Goal: Transaction & Acquisition: Purchase product/service

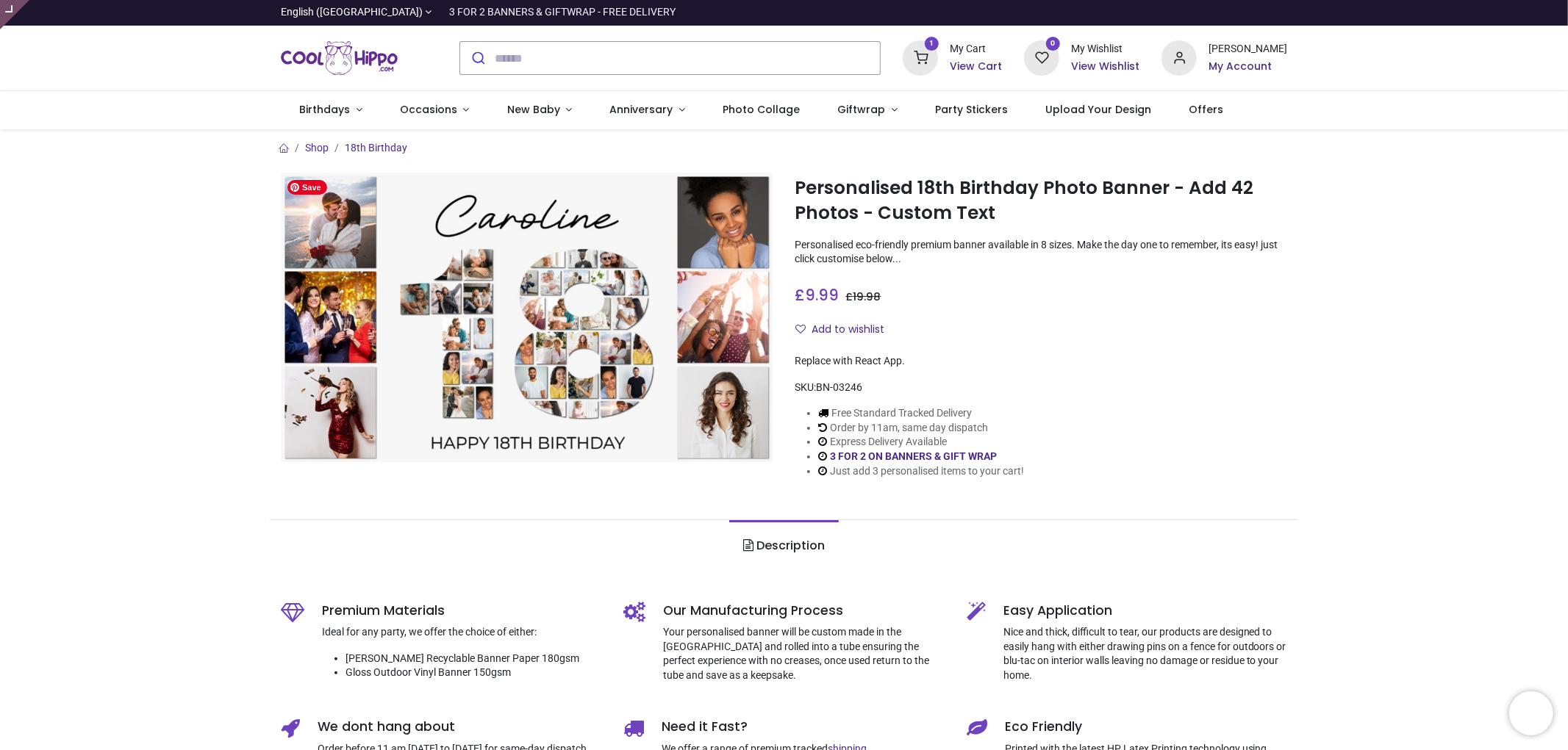
type input "**********"
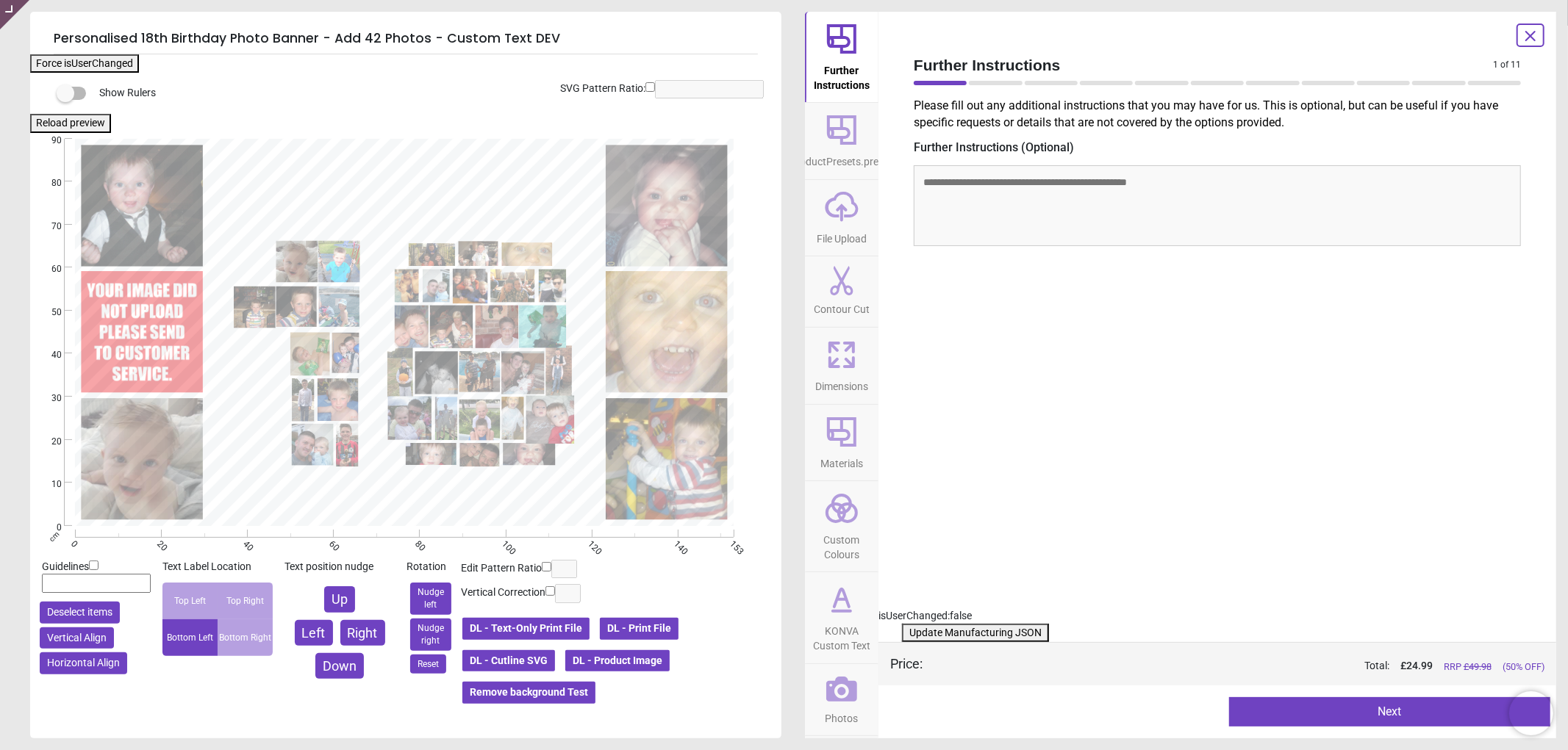
click at [841, 680] on icon at bounding box center [842, 689] width 31 height 25
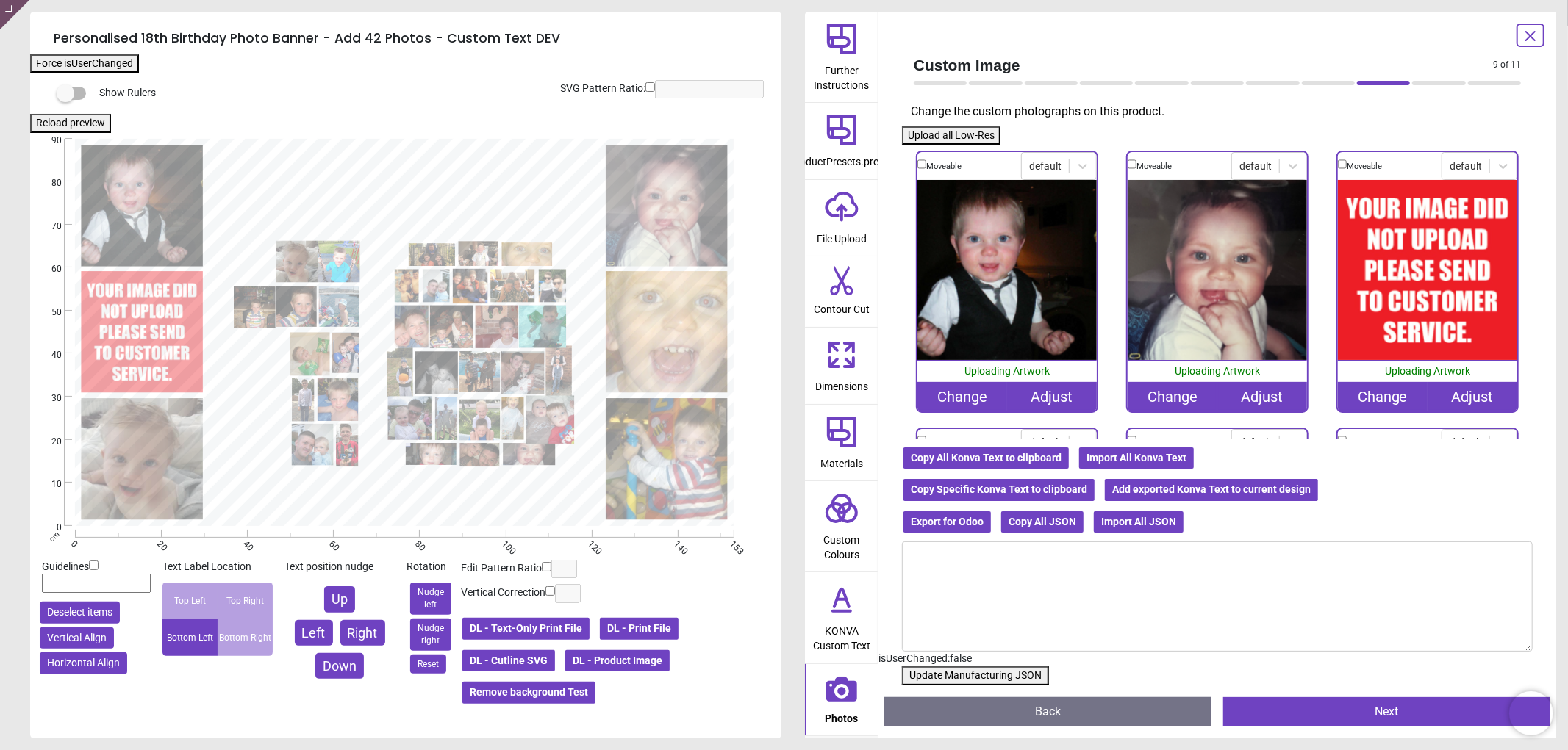
click at [1371, 397] on div "Change" at bounding box center [1383, 397] width 90 height 30
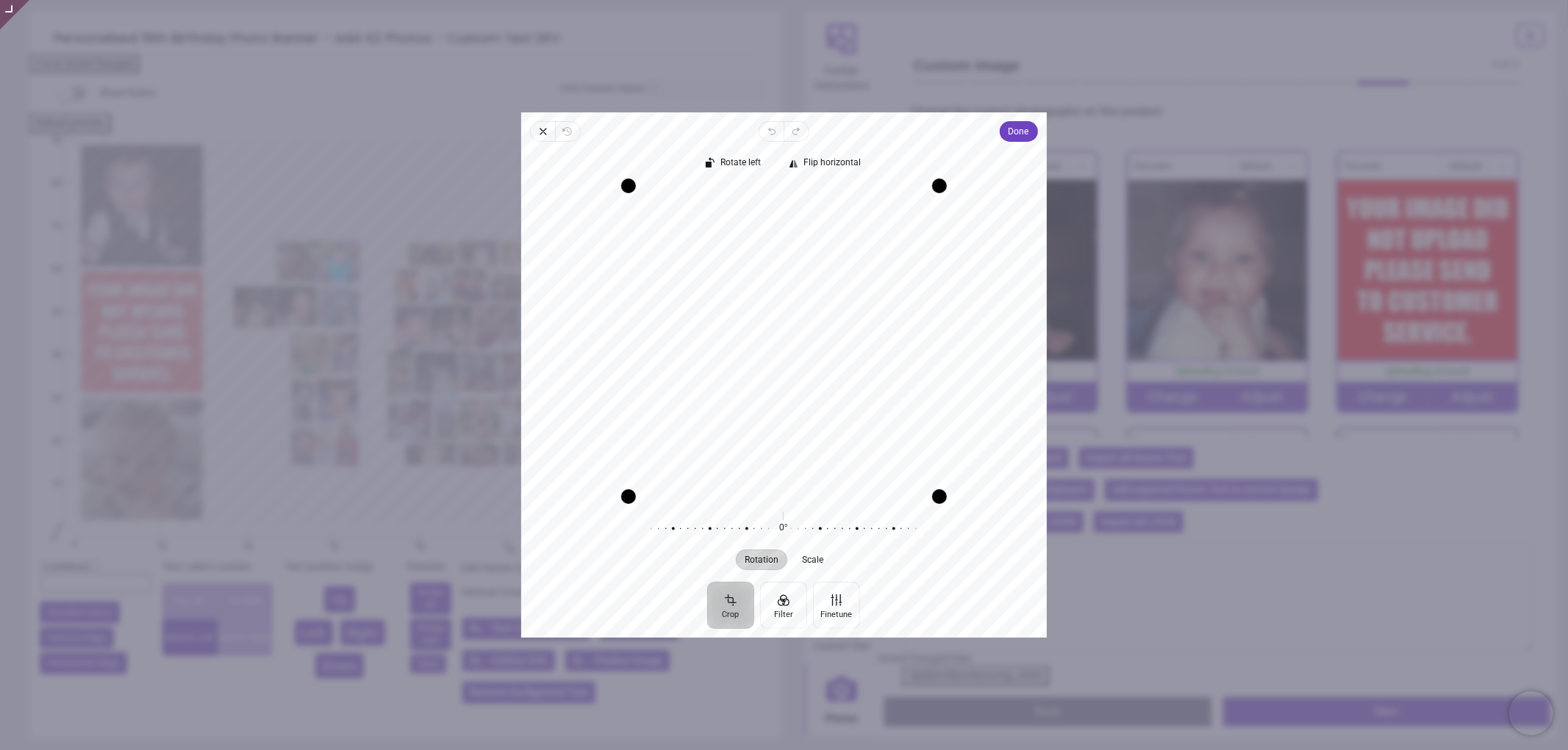
drag, startPoint x: 810, startPoint y: 375, endPoint x: 811, endPoint y: 397, distance: 22.0
click at [811, 397] on div "Recenter" at bounding box center [784, 342] width 502 height 311
click at [1017, 130] on span "Done" at bounding box center [1018, 131] width 20 height 18
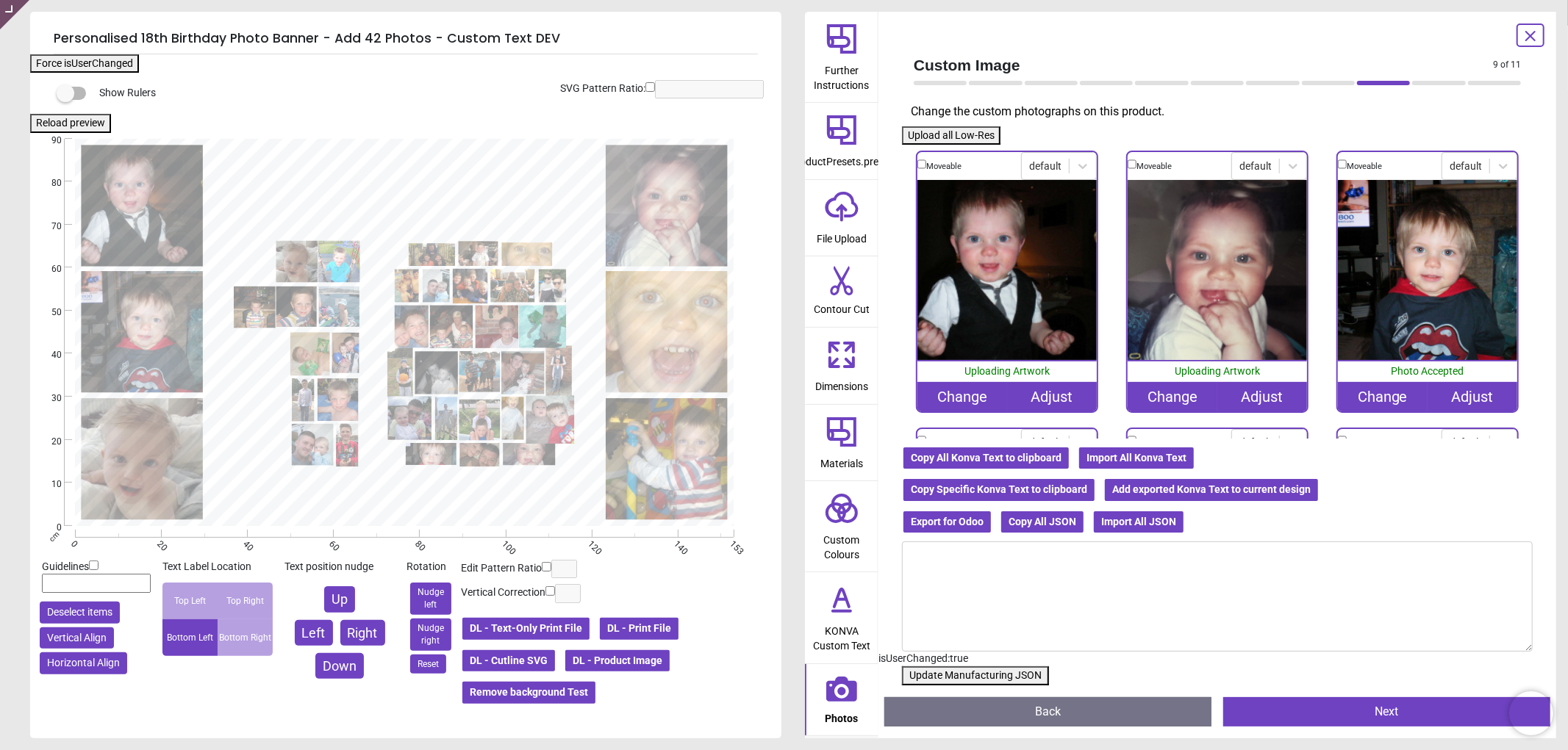
click at [974, 676] on button "Update Manufacturing JSON" at bounding box center [975, 676] width 147 height 19
